Goal: Task Accomplishment & Management: Manage account settings

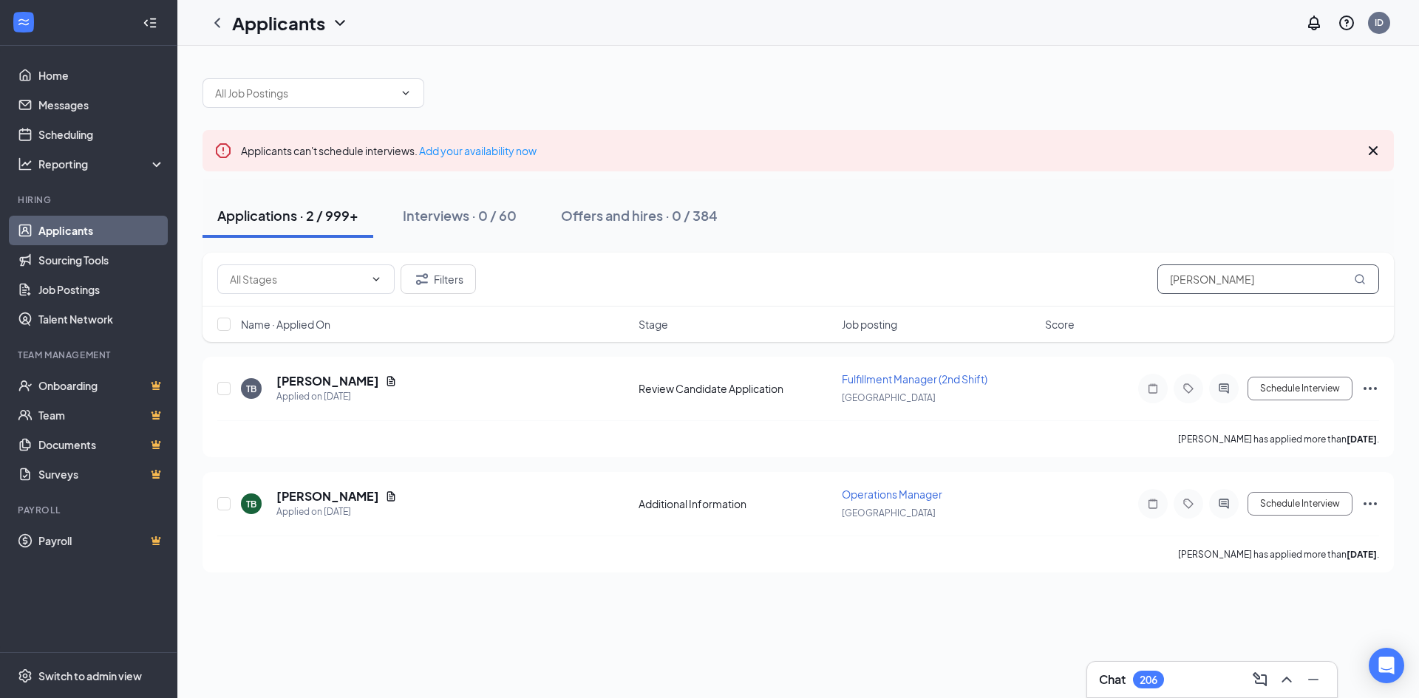
drag, startPoint x: 1278, startPoint y: 278, endPoint x: 1070, endPoint y: 312, distance: 211.2
click at [1070, 312] on div "Filters tyrone brown Name · Applied On Stage Job posting Score" at bounding box center [797, 297] width 1191 height 89
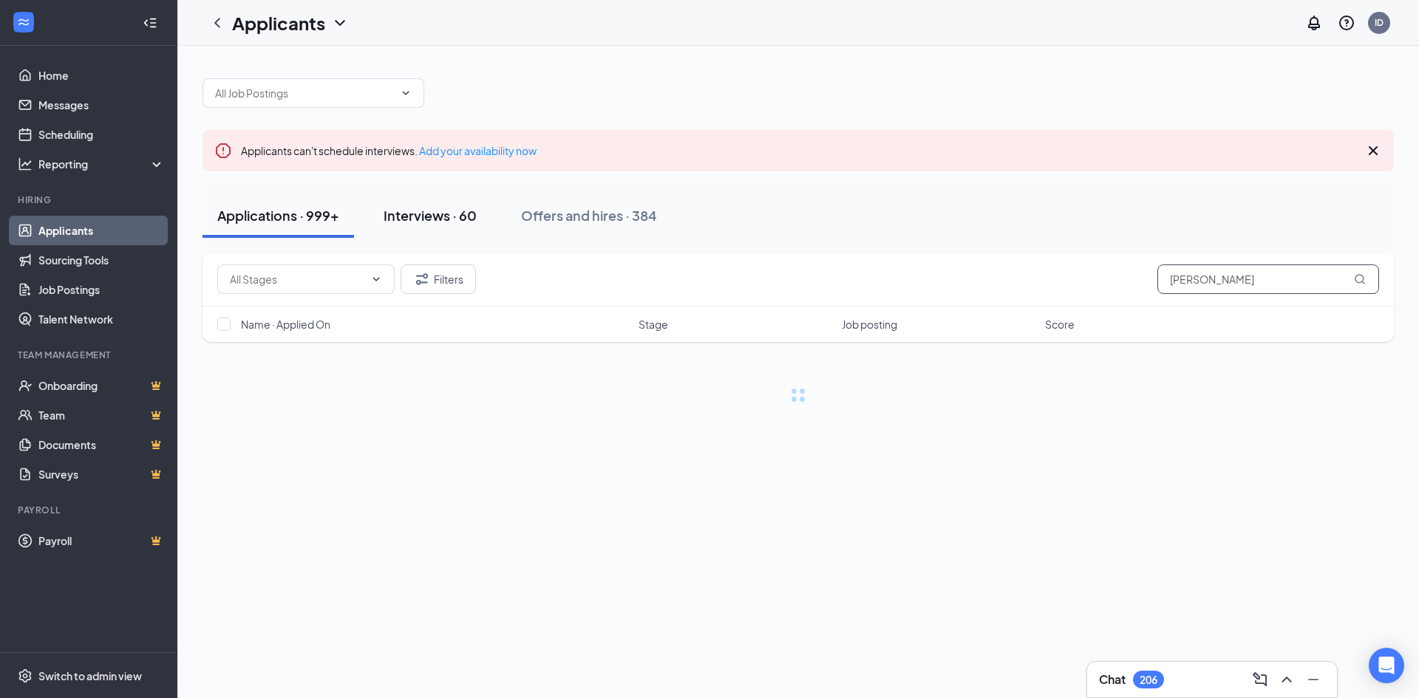
type input "john"
click at [464, 222] on div "Interviews · 60" at bounding box center [430, 215] width 93 height 18
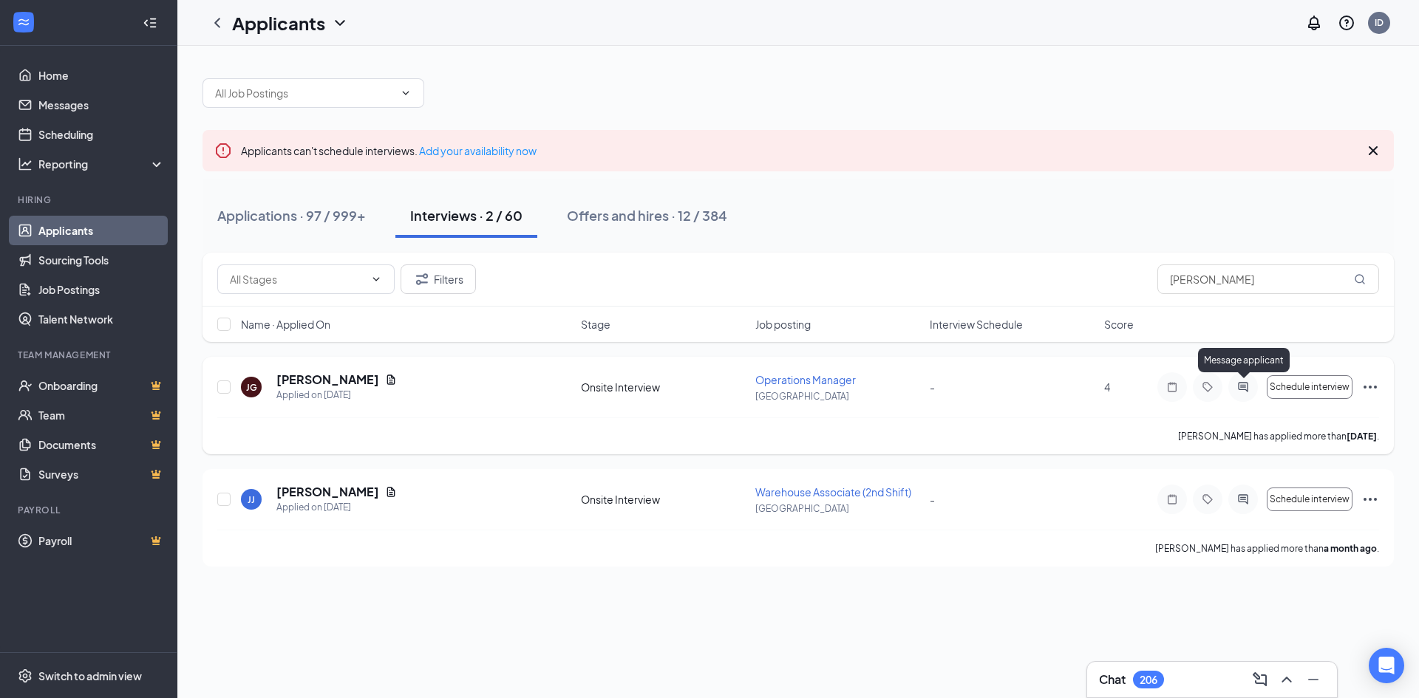
click at [1242, 384] on icon "ActiveChat" at bounding box center [1243, 387] width 18 height 12
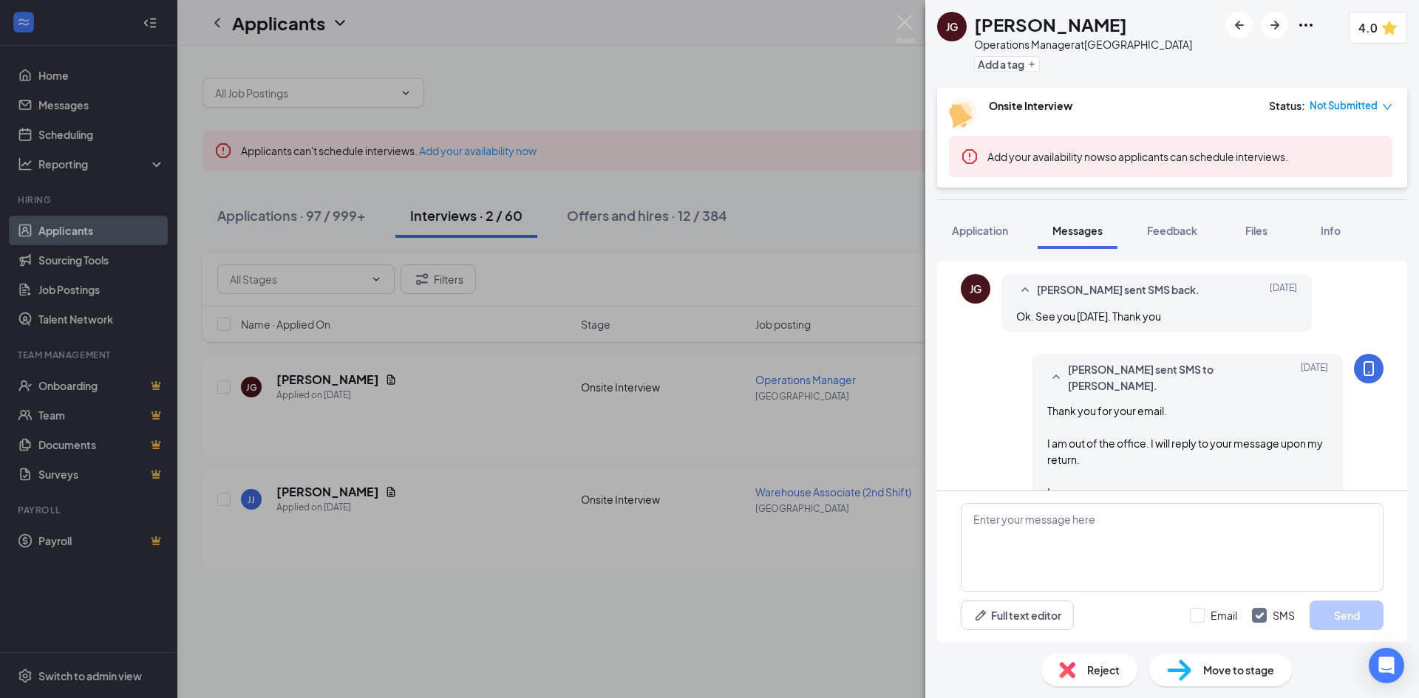
scroll to position [737, 0]
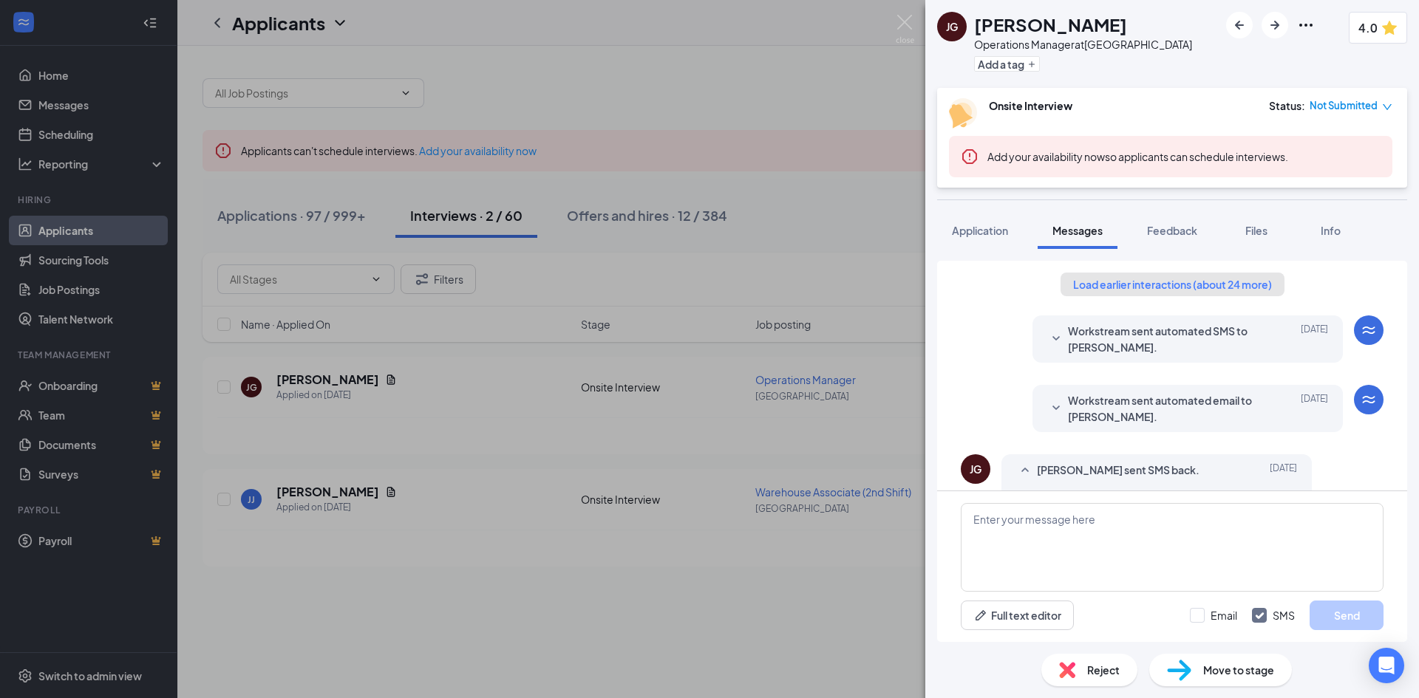
click at [1191, 292] on button "Load earlier interactions (about 24 more)" at bounding box center [1172, 285] width 224 height 24
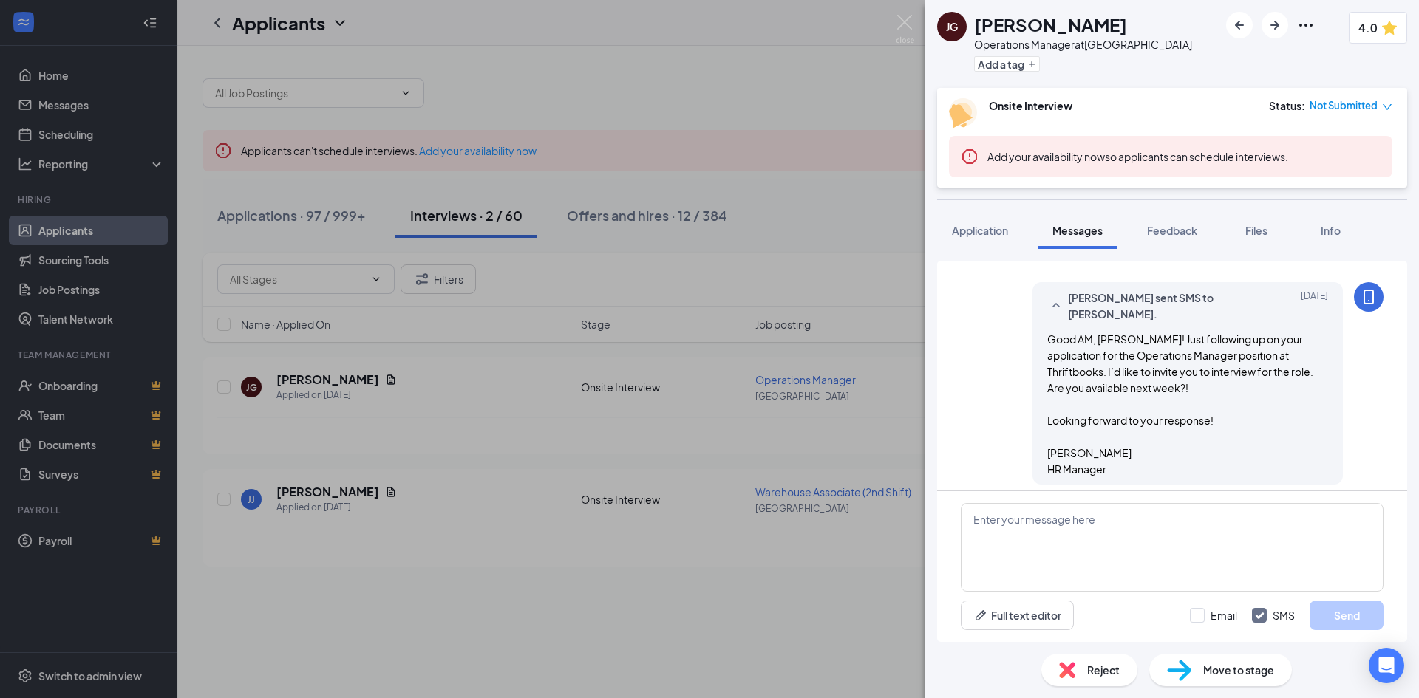
scroll to position [299, 0]
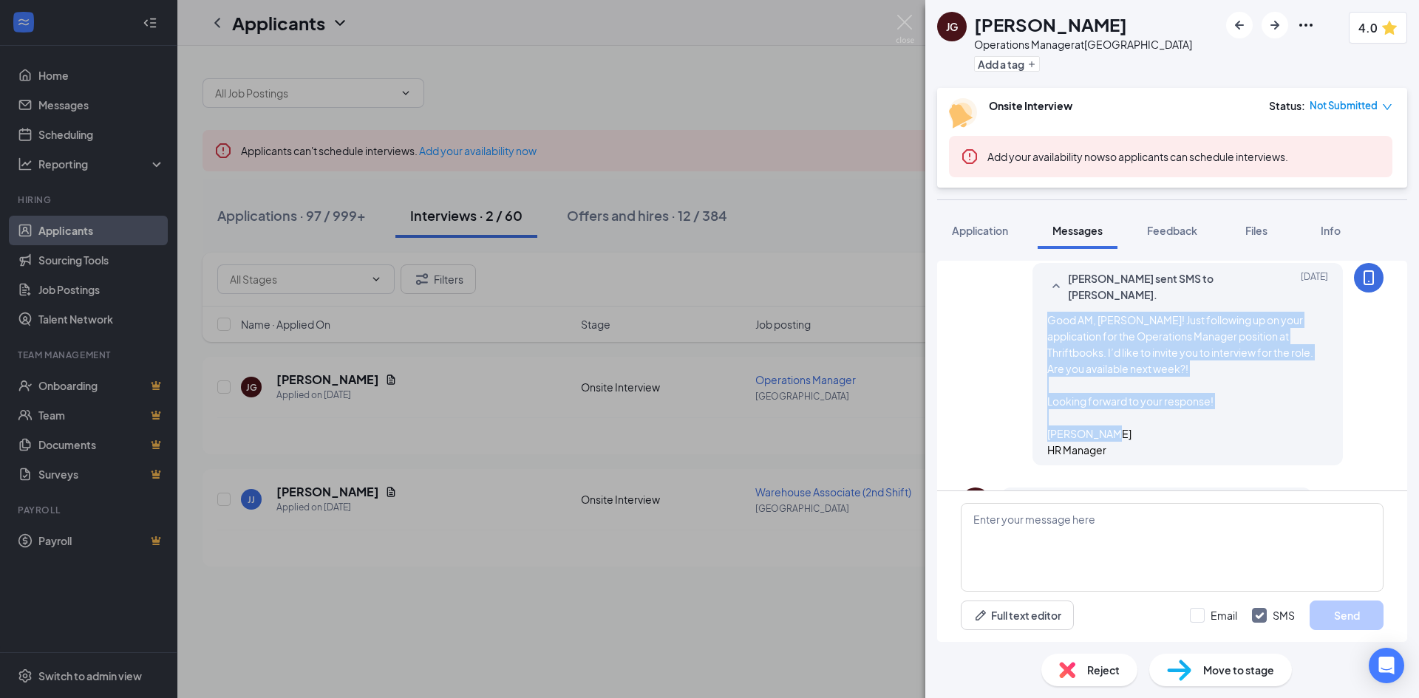
drag, startPoint x: 1034, startPoint y: 299, endPoint x: 1177, endPoint y: 440, distance: 200.7
click at [1177, 440] on div "Ivette Dupuis sent SMS to John Gran. Aug 22 Good AM, John! Just following up on…" at bounding box center [1187, 364] width 310 height 202
copy span "Good AM, John! Just following up on your application for the Operations Manager…"
click at [901, 27] on img at bounding box center [905, 29] width 18 height 29
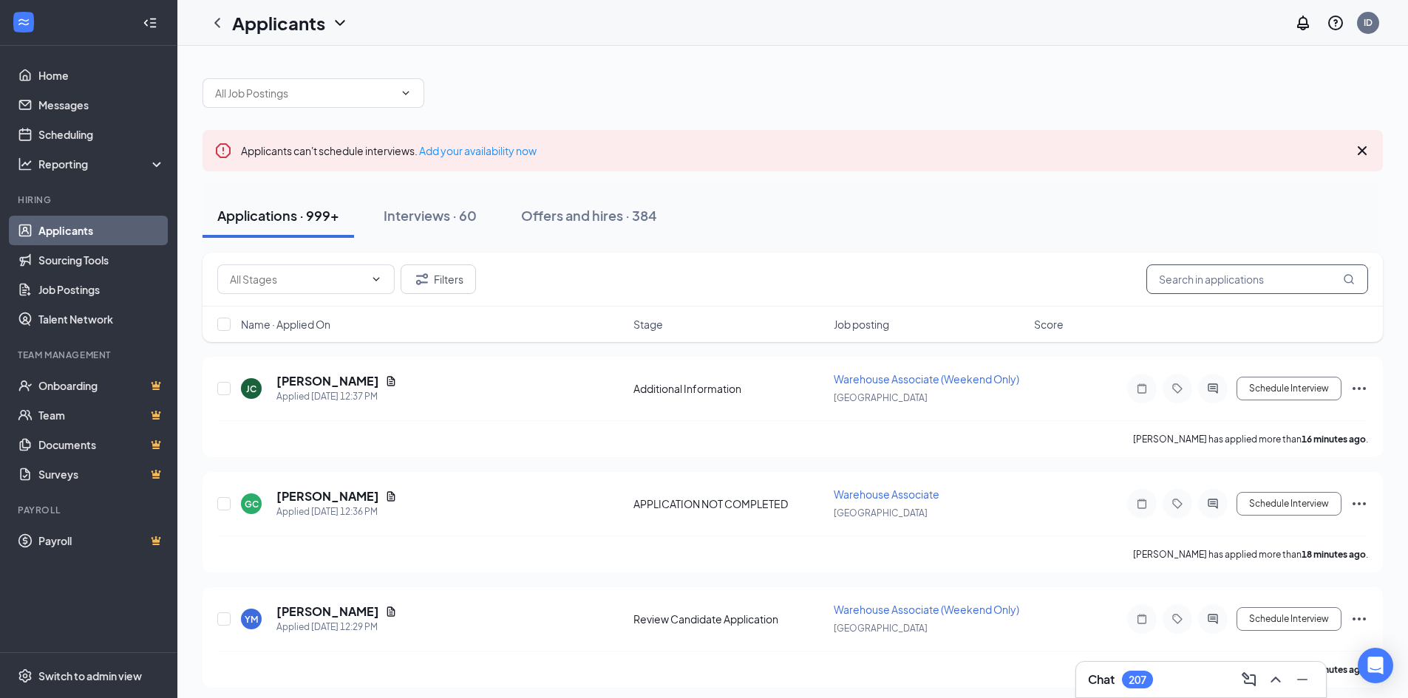
click at [1182, 281] on input "text" at bounding box center [1257, 280] width 222 height 30
type input "[PERSON_NAME]"
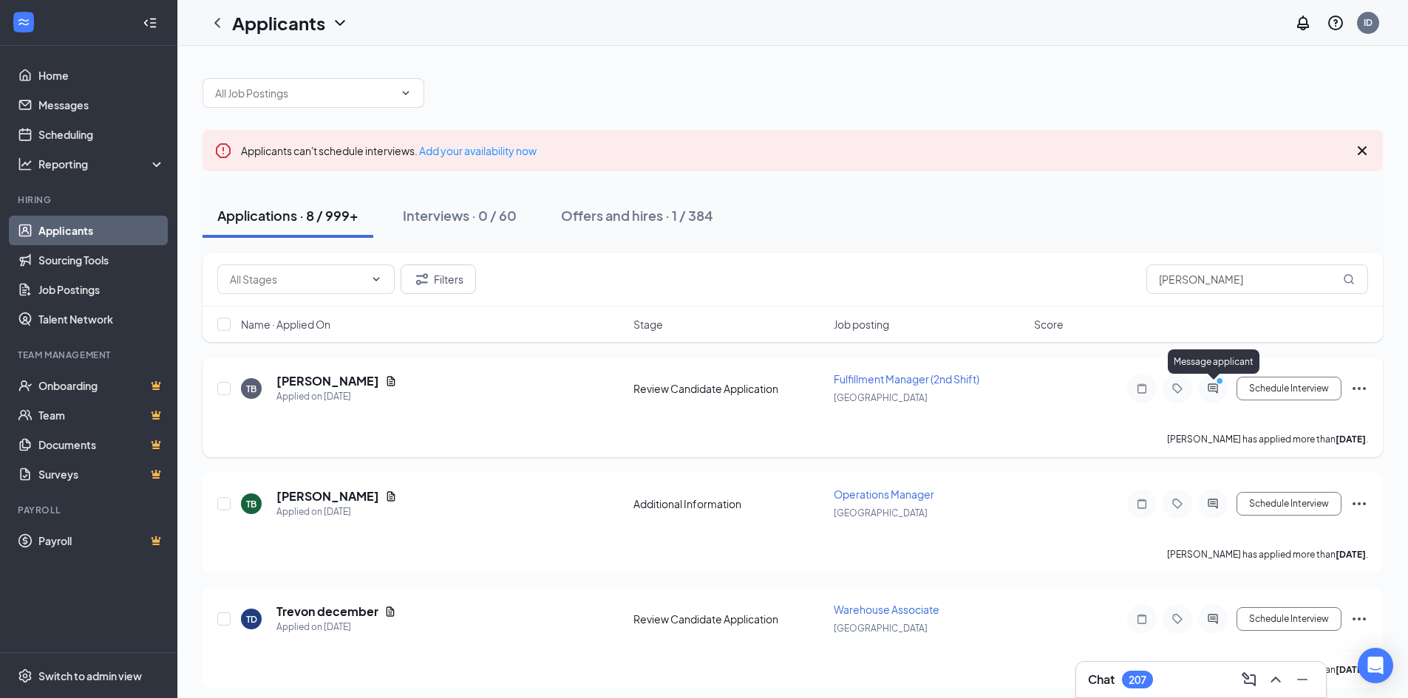
click at [1214, 390] on icon "ActiveChat" at bounding box center [1213, 389] width 18 height 12
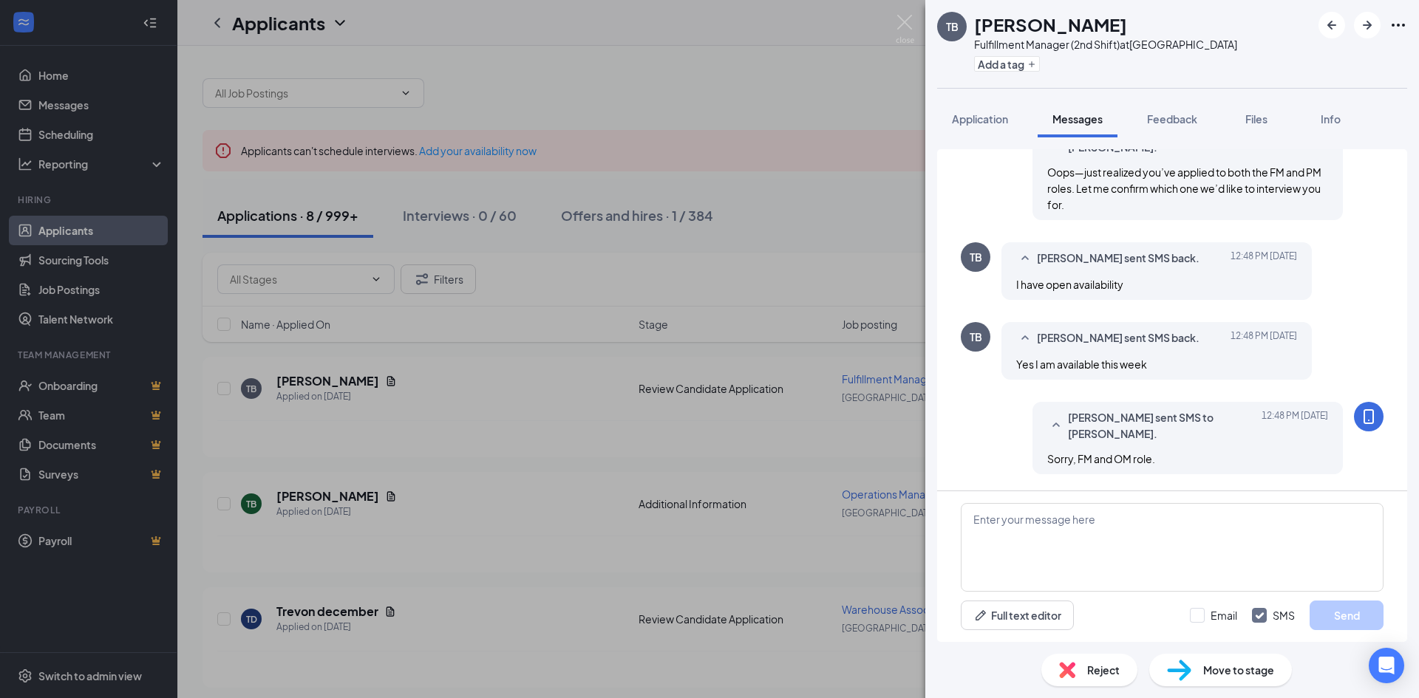
scroll to position [573, 0]
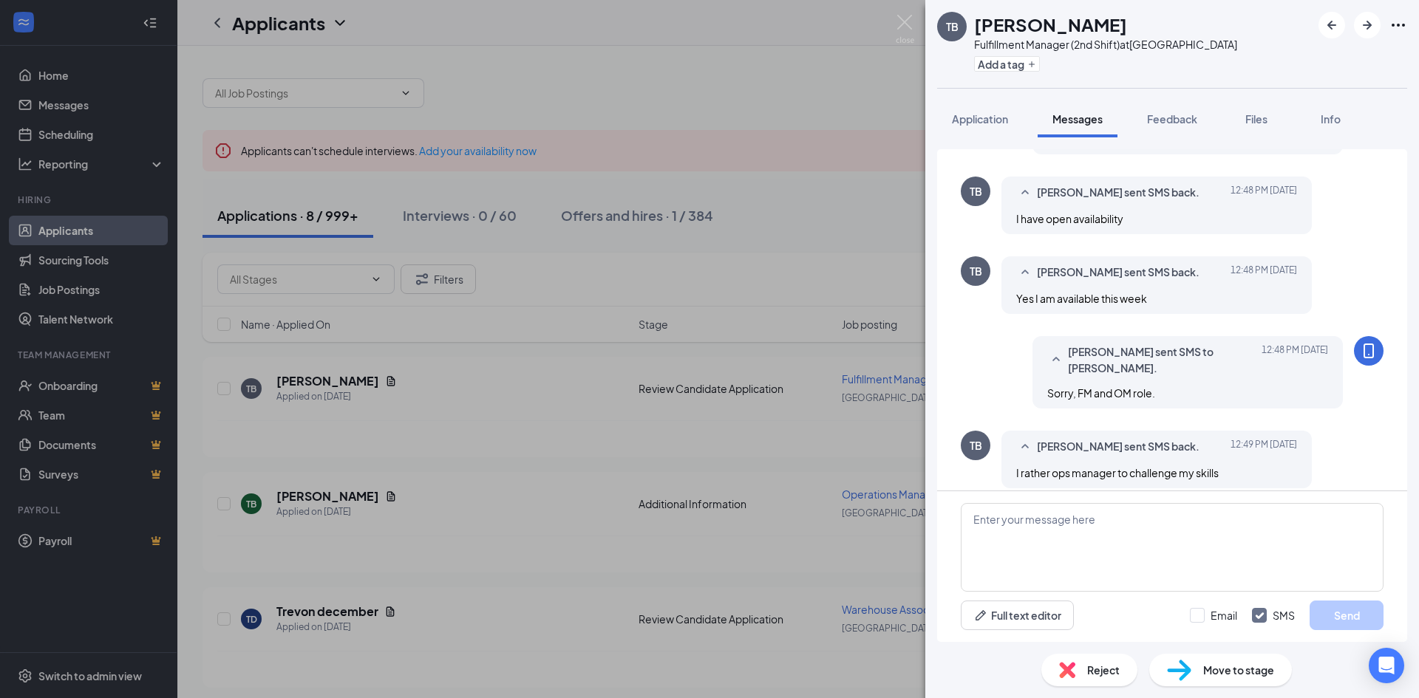
scroll to position [573, 0]
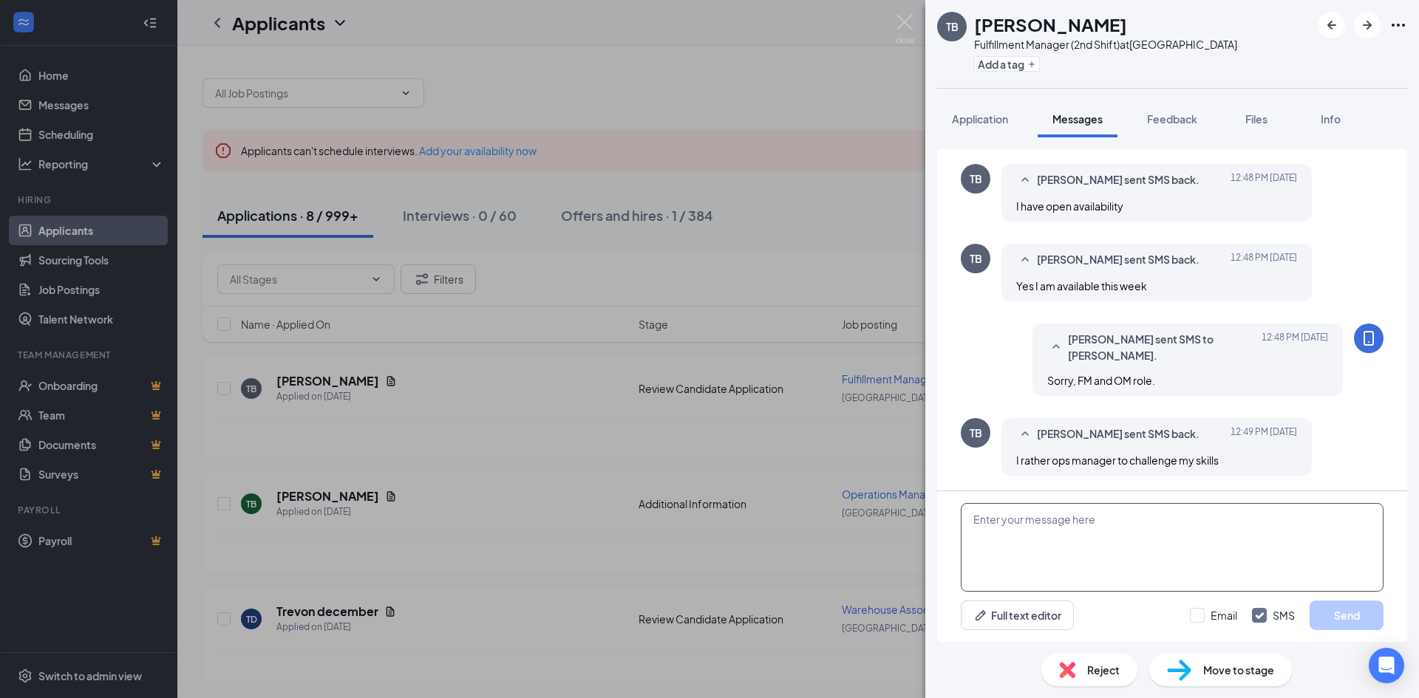
click at [1123, 533] on textarea at bounding box center [1172, 547] width 423 height 89
click at [904, 24] on img at bounding box center [905, 29] width 18 height 29
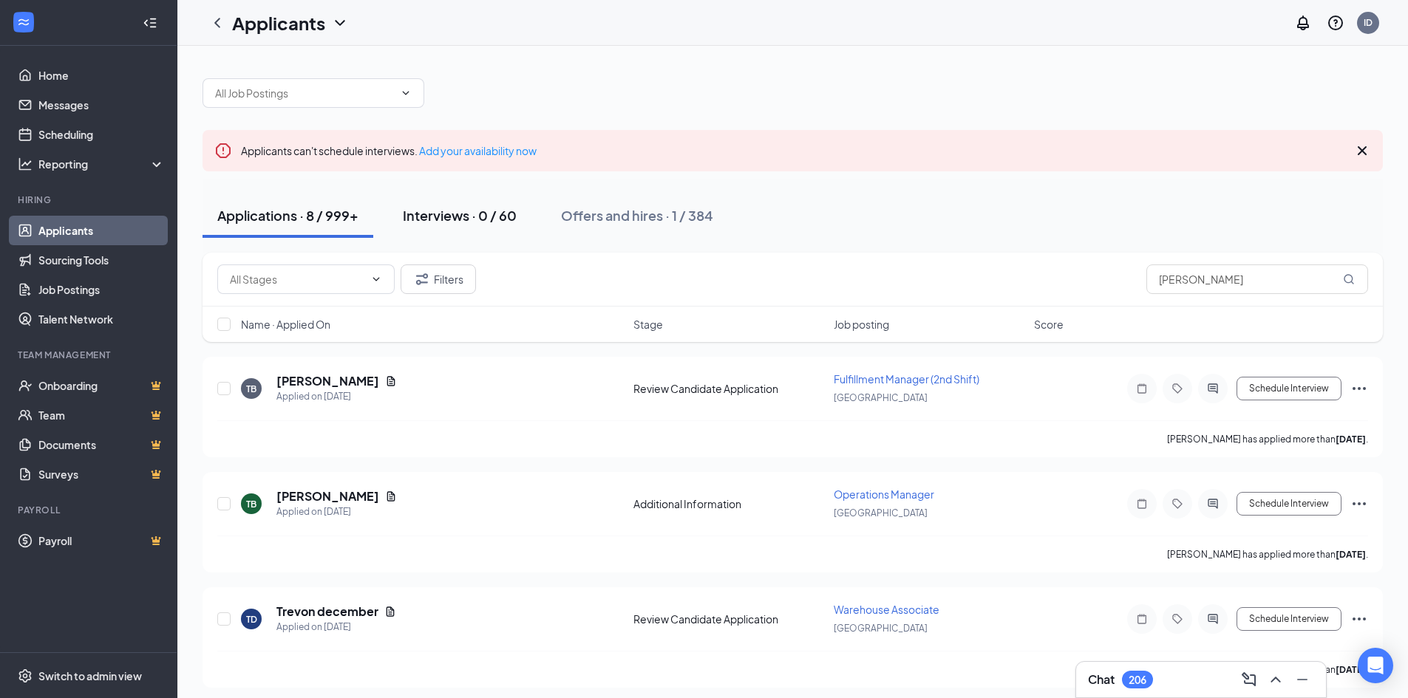
click at [483, 234] on button "Interviews · 0 / 60" at bounding box center [459, 216] width 143 height 44
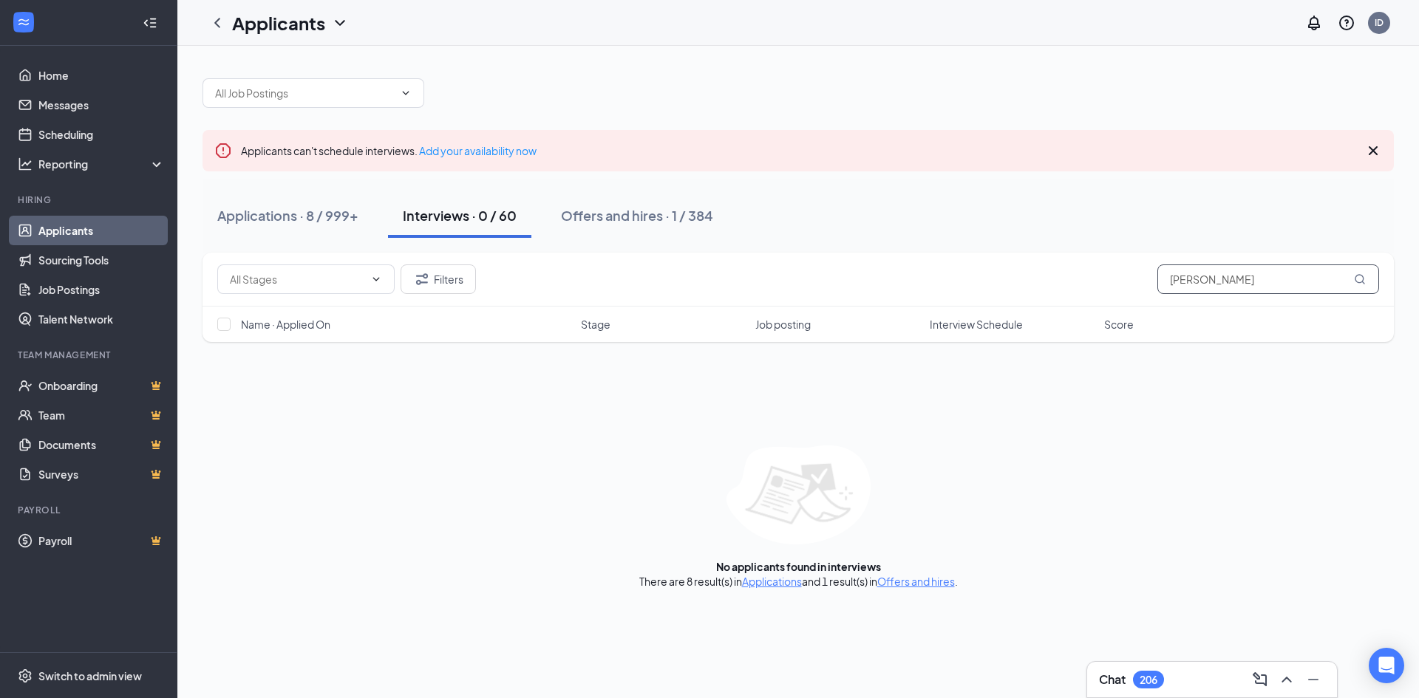
drag, startPoint x: 1232, startPoint y: 287, endPoint x: 1103, endPoint y: 278, distance: 128.9
click at [1103, 278] on div "Filters [PERSON_NAME]" at bounding box center [798, 280] width 1162 height 30
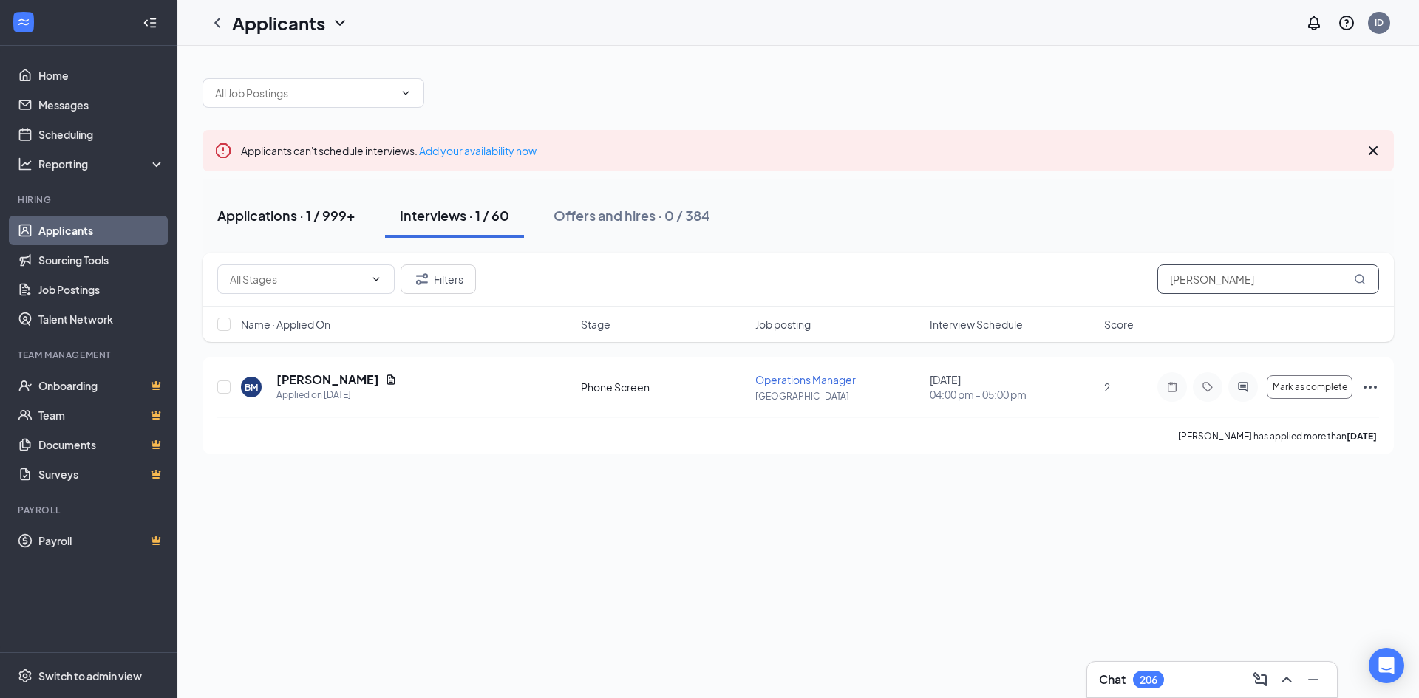
type input "[PERSON_NAME]"
click at [316, 222] on div "Applications · 1 / 999+" at bounding box center [286, 215] width 138 height 18
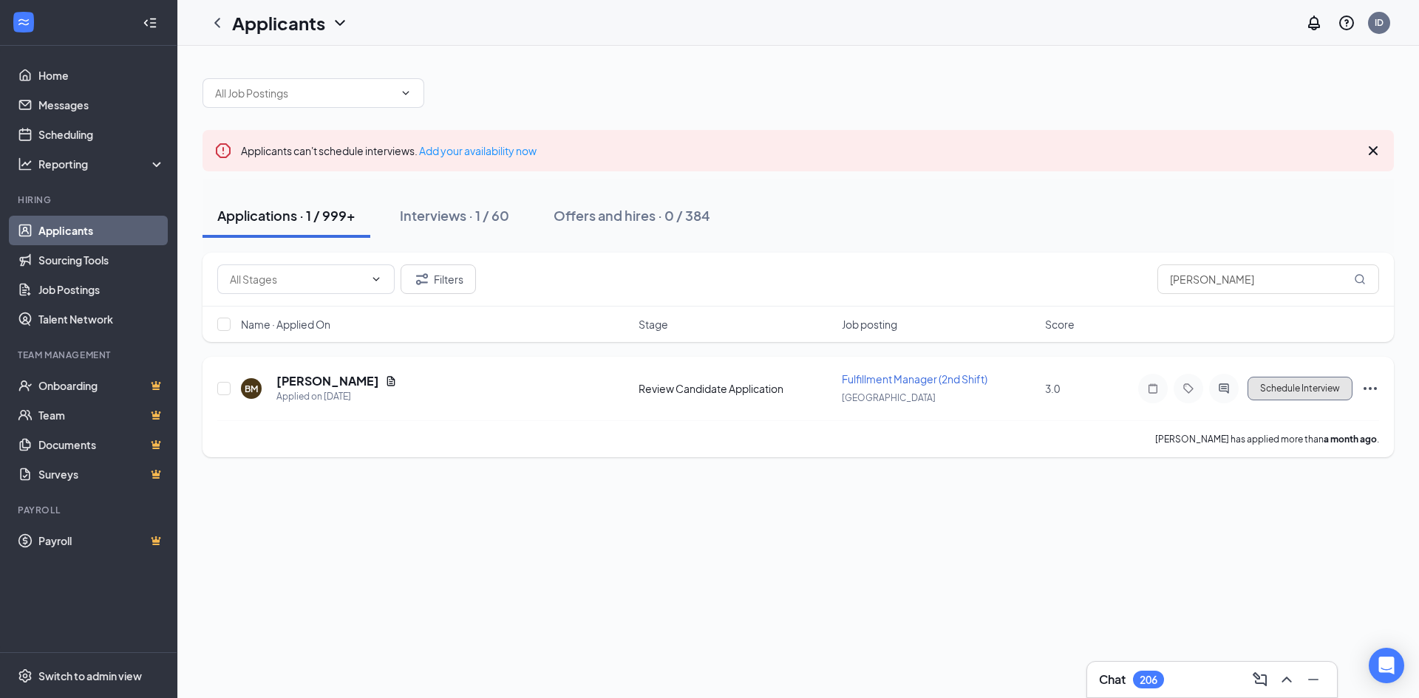
click at [1305, 381] on button "Schedule Interview" at bounding box center [1299, 389] width 105 height 24
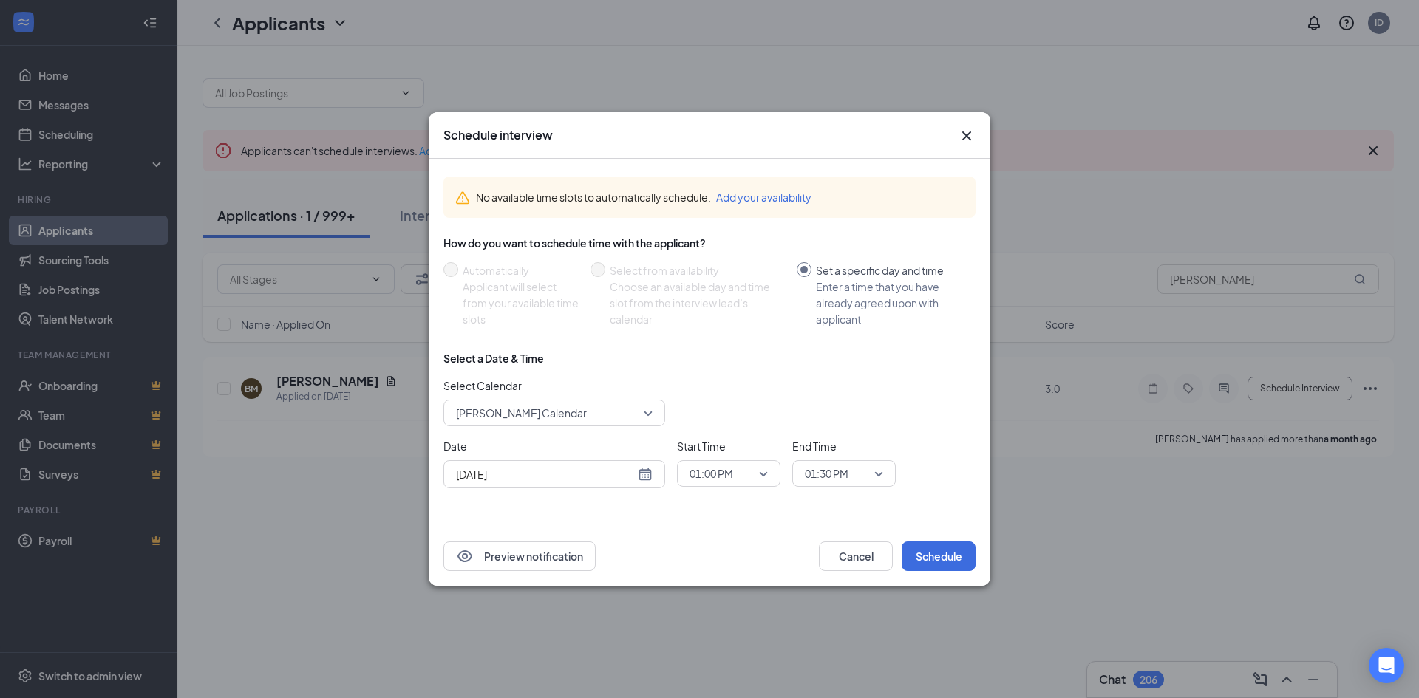
click at [654, 476] on div "[DATE]" at bounding box center [554, 474] width 222 height 28
type input "[DATE]"
click at [549, 418] on div "27" at bounding box center [546, 418] width 18 height 18
click at [751, 472] on span "01:00 PM" at bounding box center [721, 474] width 65 height 22
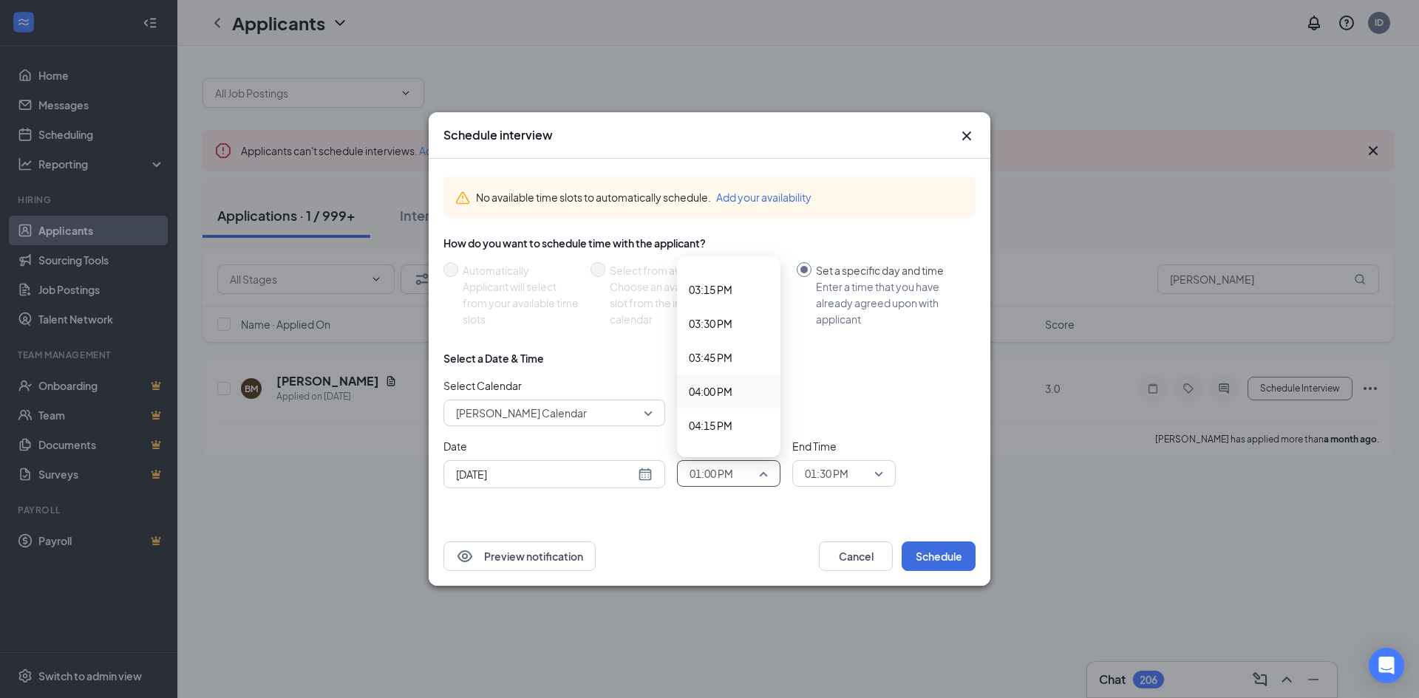
click at [749, 392] on span "04:00 PM" at bounding box center [729, 392] width 80 height 16
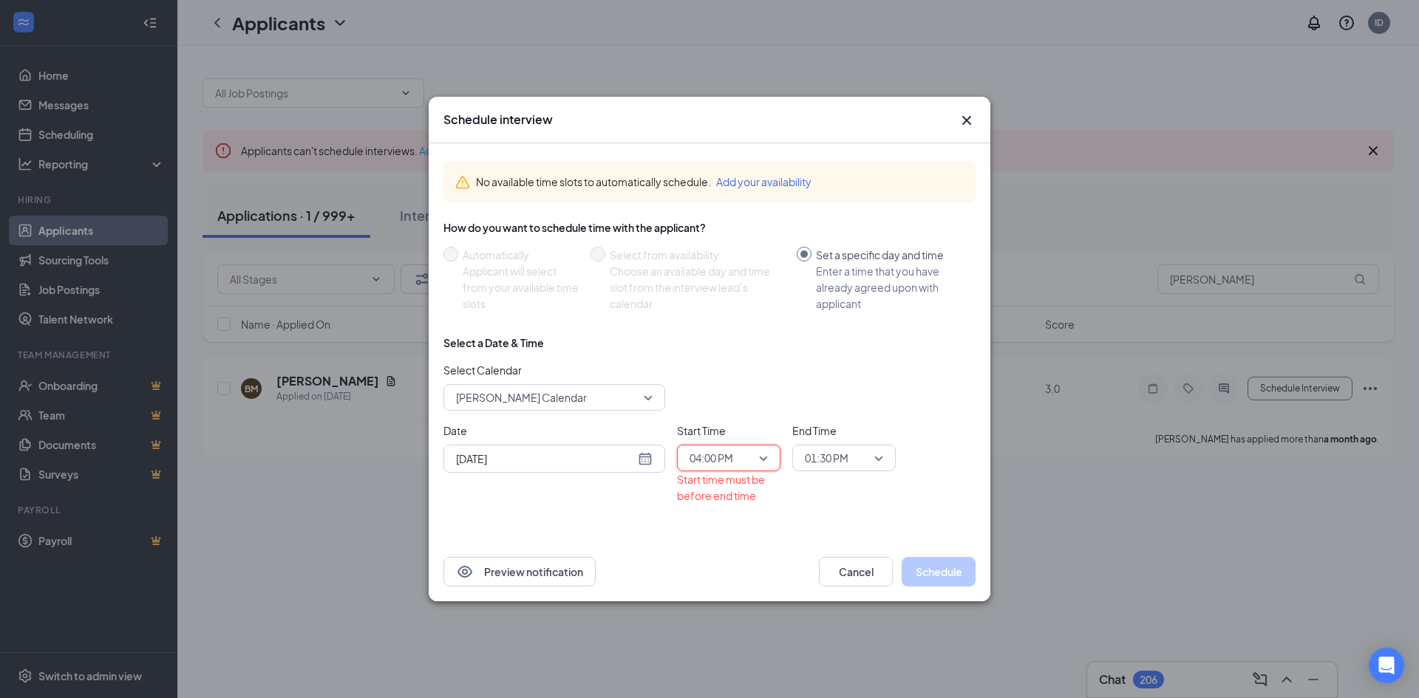
click at [854, 466] on span "01:30 PM" at bounding box center [837, 458] width 65 height 22
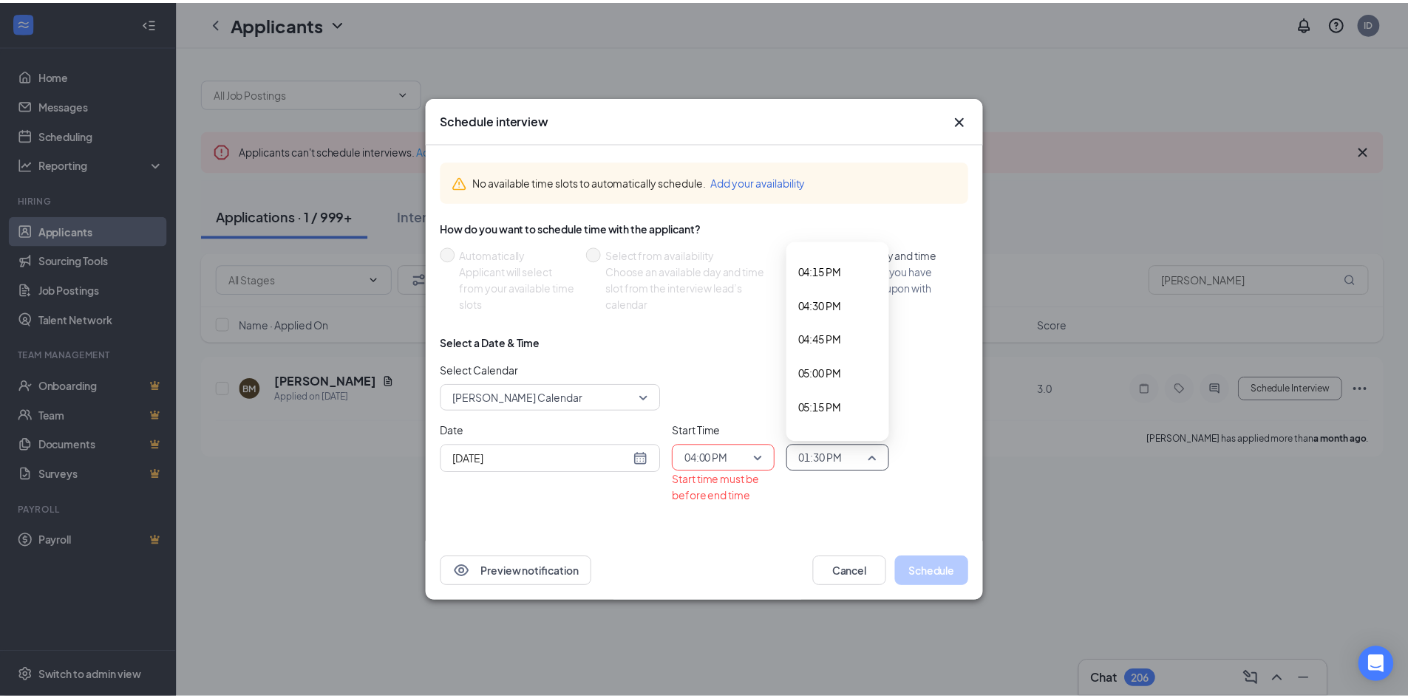
scroll to position [2210, 0]
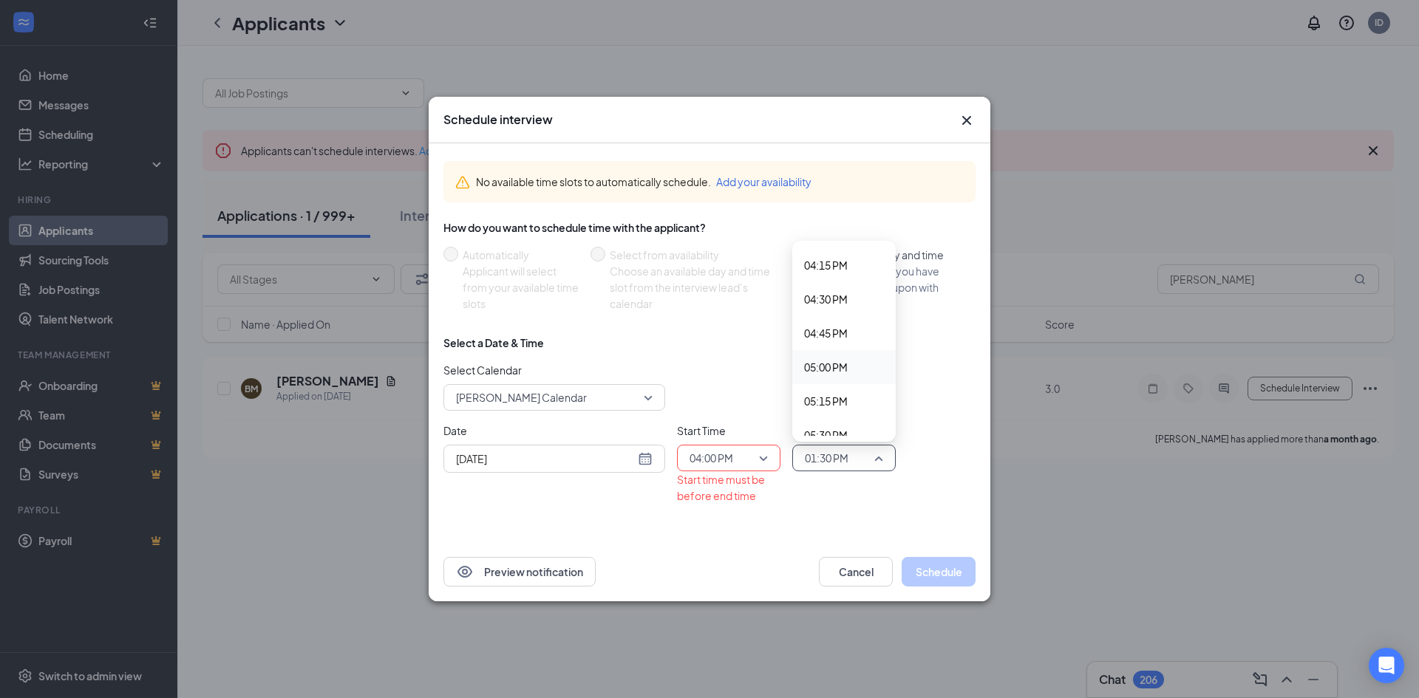
click at [845, 364] on span "05:00 PM" at bounding box center [826, 367] width 44 height 16
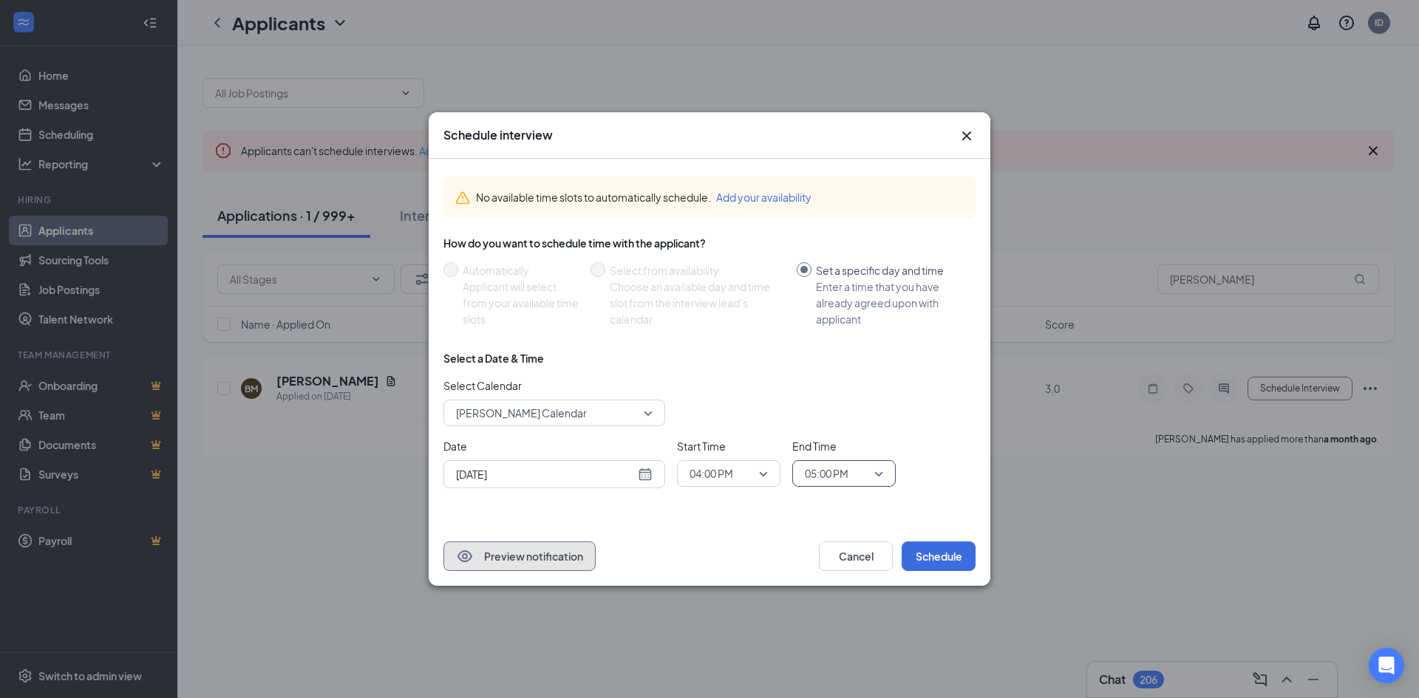
click at [525, 546] on button "Preview notification" at bounding box center [519, 557] width 152 height 30
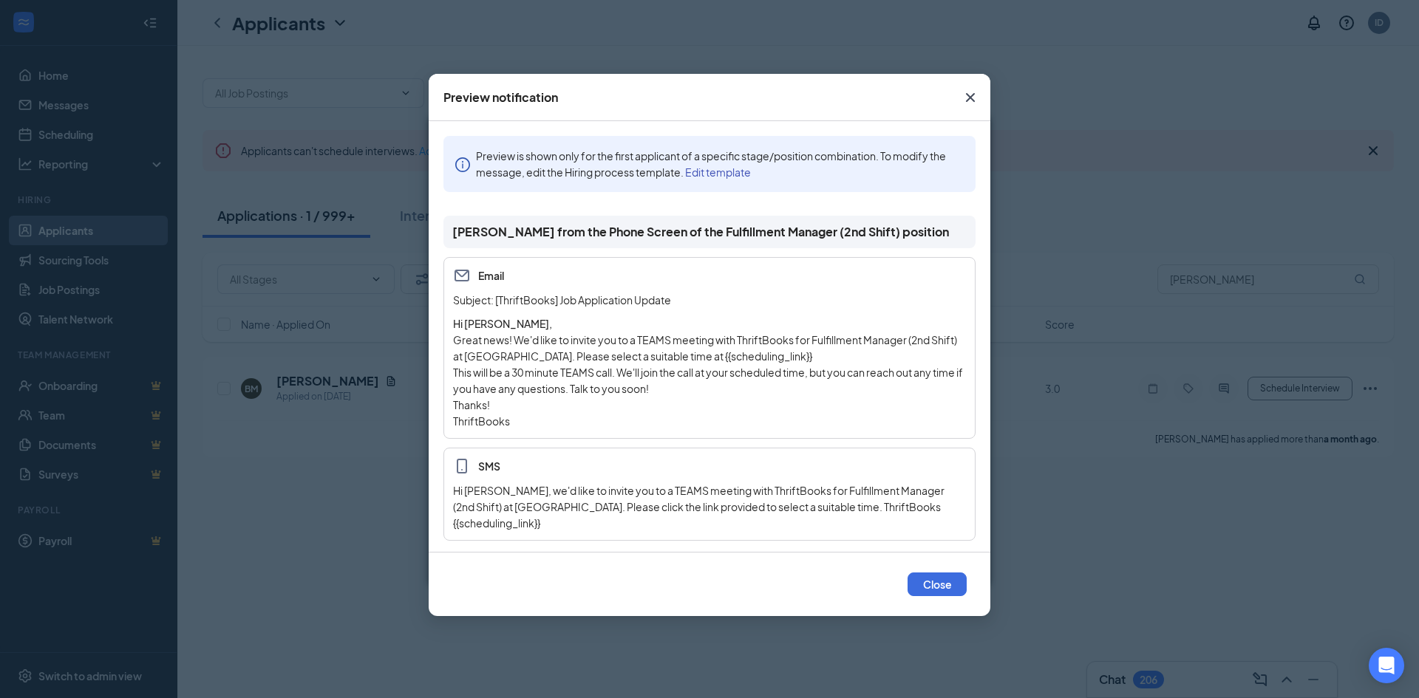
click at [713, 346] on p "Great news! We'd like to invite you to a TEAMS meeting with ThriftBooks for Ful…" at bounding box center [709, 348] width 513 height 33
click at [642, 356] on p "Great news! We'd like to invite you to a TEAMS meeting with ThriftBooks for Ful…" at bounding box center [709, 348] width 513 height 33
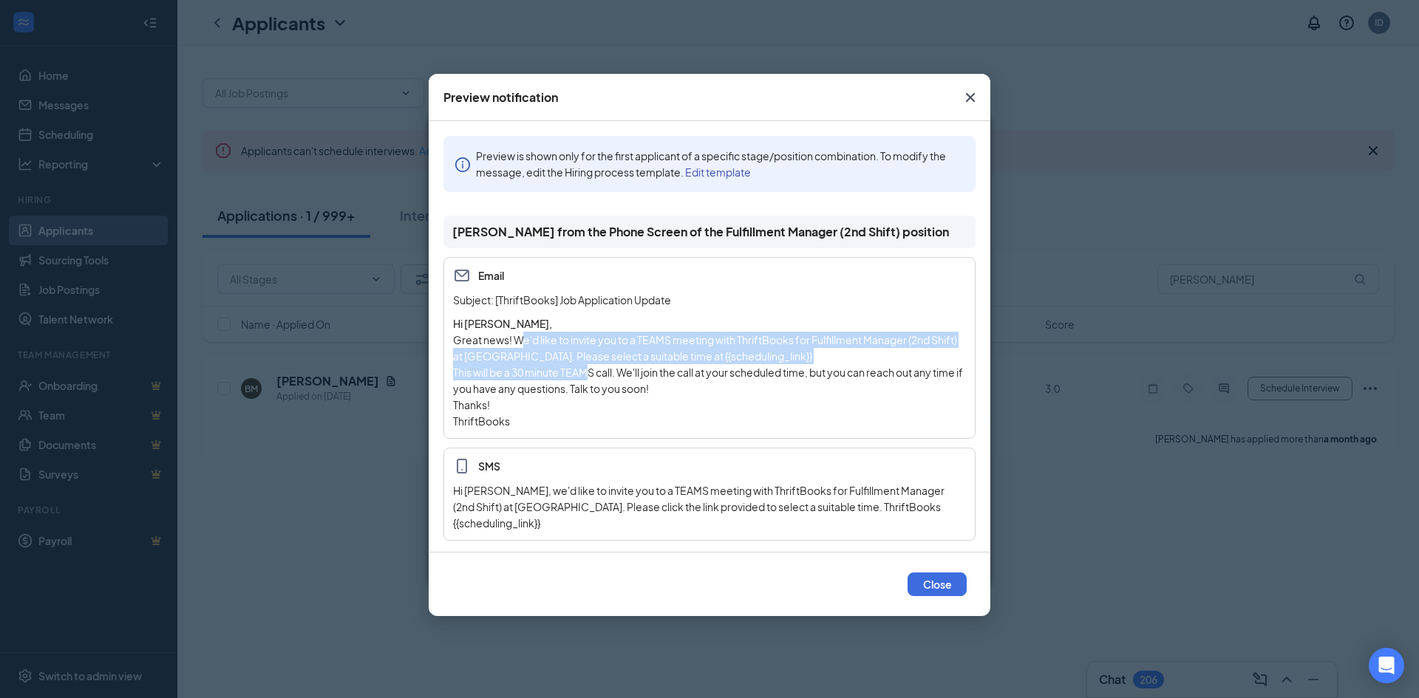
drag, startPoint x: 524, startPoint y: 339, endPoint x: 593, endPoint y: 380, distance: 80.5
click at [593, 380] on div "Hi [PERSON_NAME], Great news! We'd like to invite you to a TEAMS meeting with T…" at bounding box center [709, 373] width 513 height 114
click at [593, 380] on p "This will be a 30 minute TEAMS call. We'll join the call at your scheduled time…" at bounding box center [709, 380] width 513 height 33
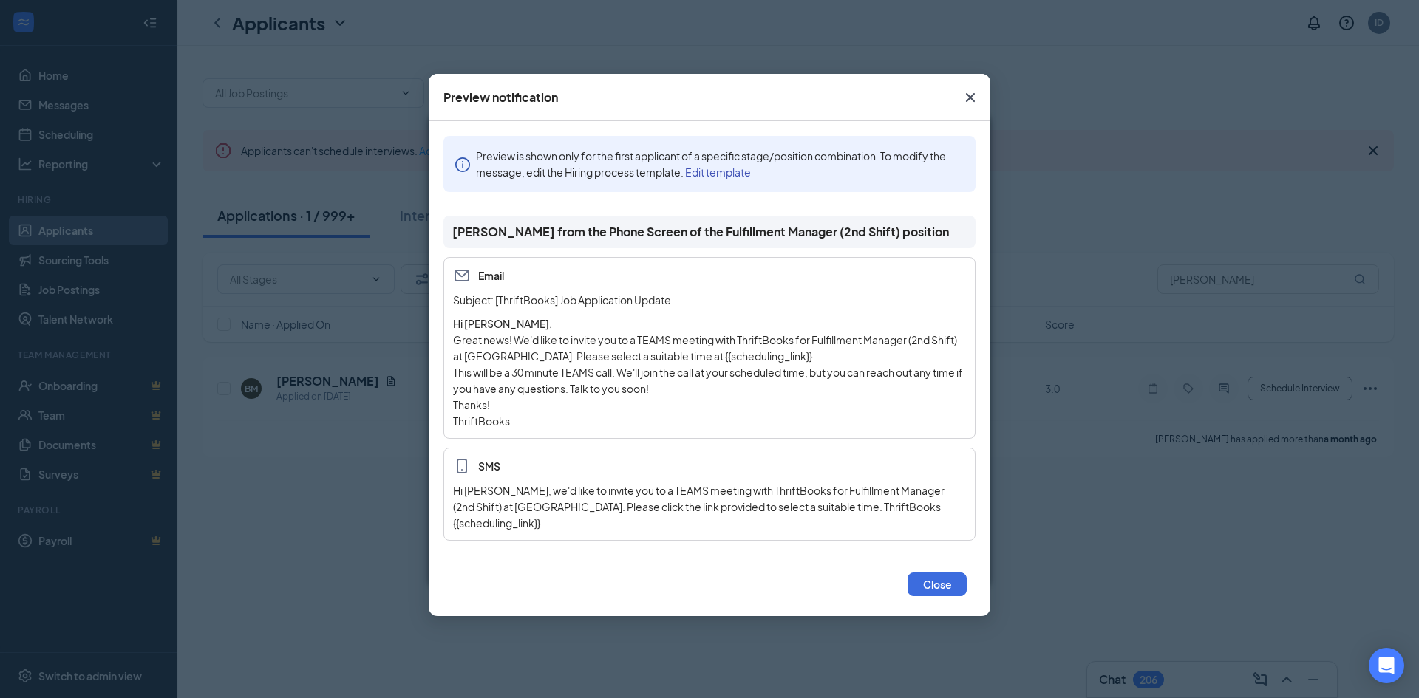
click at [720, 174] on link "Edit template" at bounding box center [718, 172] width 66 height 13
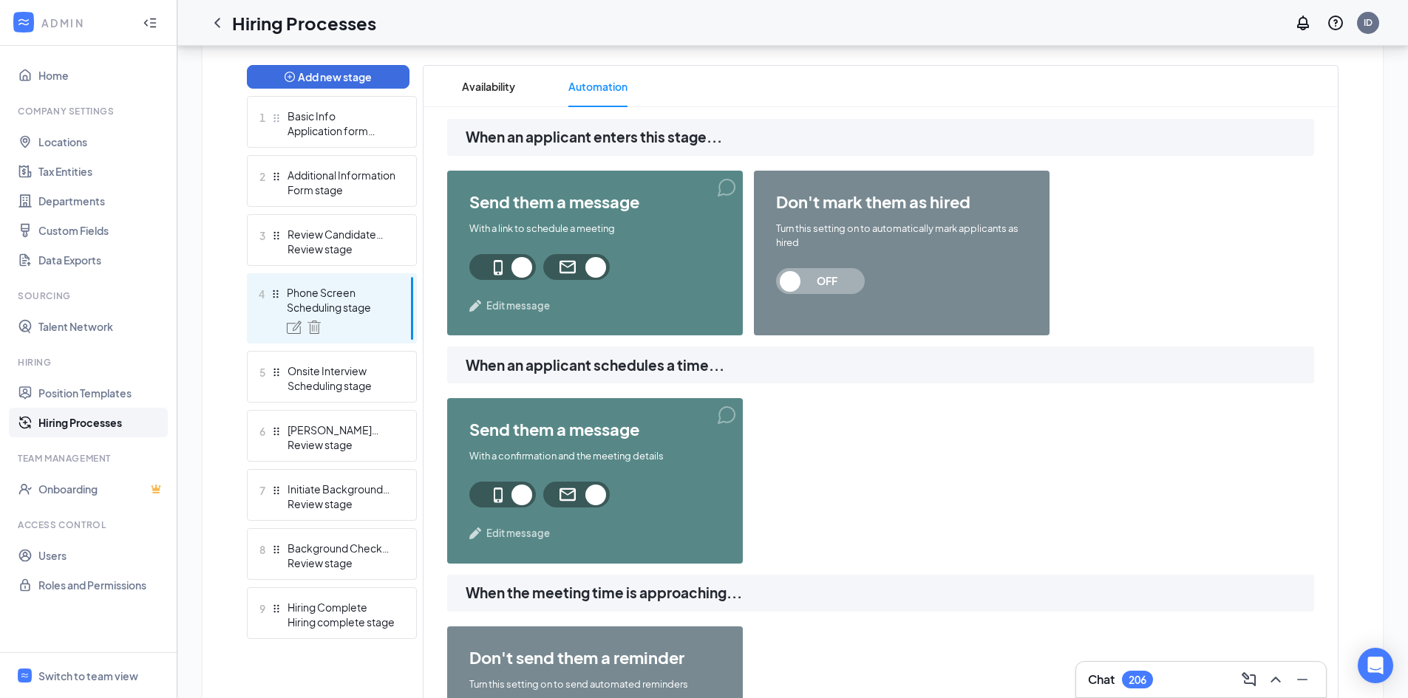
scroll to position [376, 0]
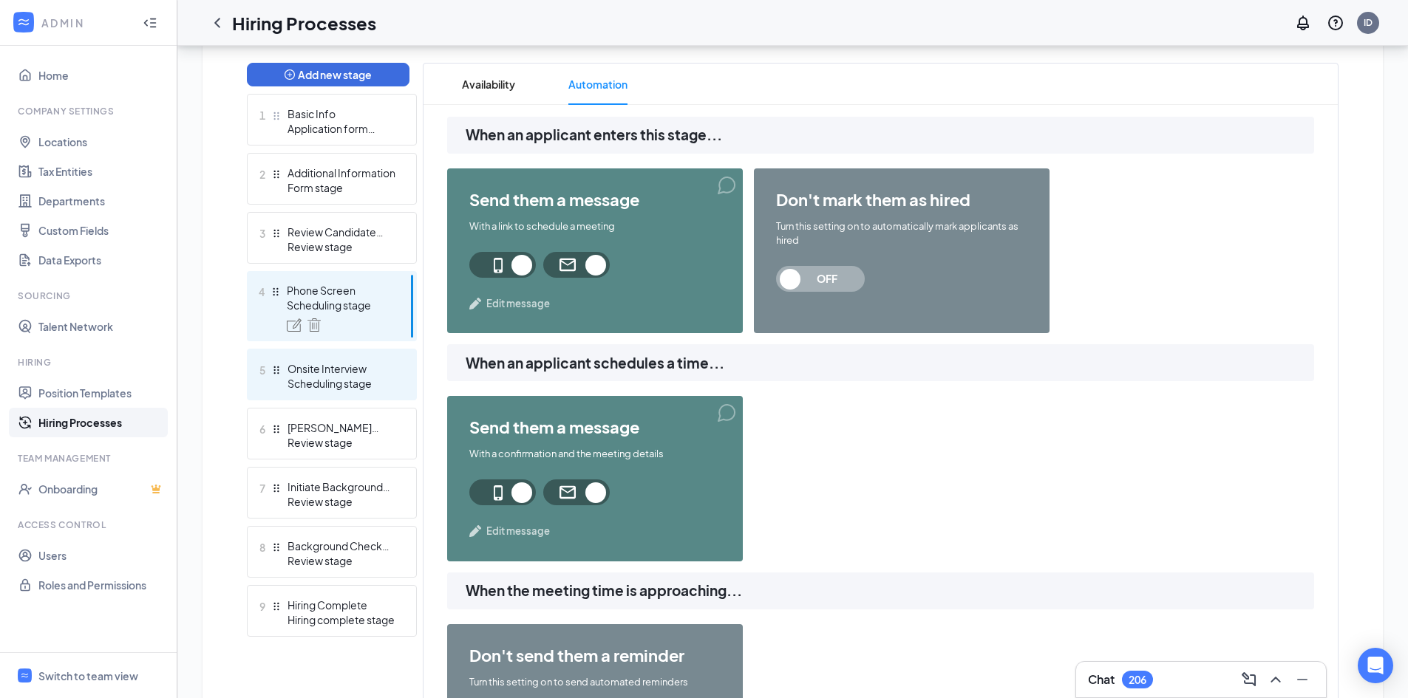
click at [354, 381] on div "Scheduling stage" at bounding box center [341, 383] width 108 height 15
